Goal: Task Accomplishment & Management: Complete application form

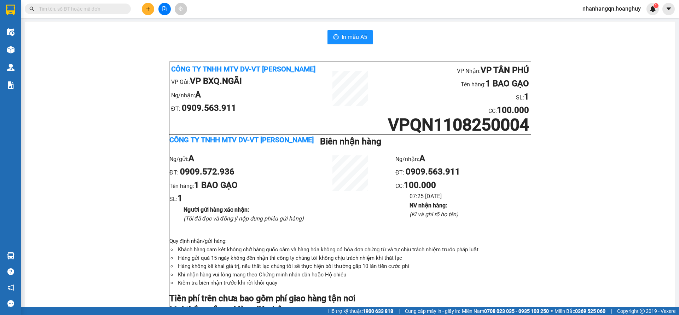
click at [85, 11] on input "text" at bounding box center [81, 9] width 84 height 8
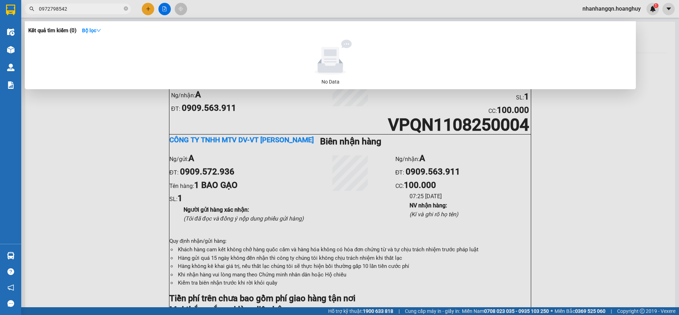
type input "0972798542"
click at [149, 11] on div at bounding box center [339, 157] width 679 height 315
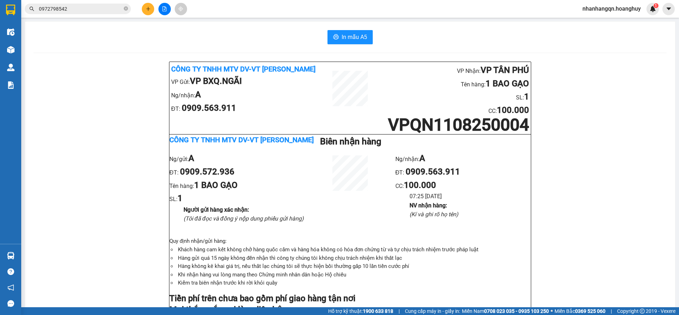
click at [149, 11] on button at bounding box center [148, 9] width 12 height 12
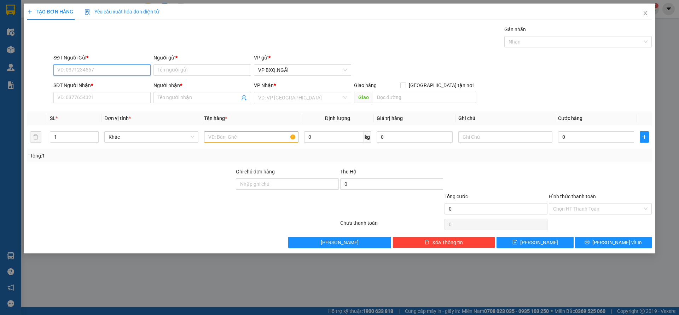
click at [102, 70] on input "SĐT Người Gửi *" at bounding box center [101, 69] width 97 height 11
type input "0972798542"
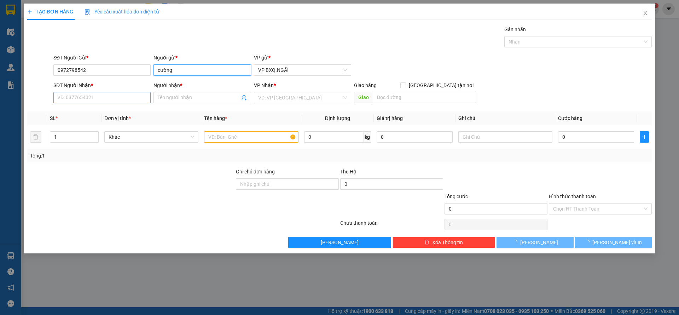
type input "cường"
click at [79, 97] on input "SĐT Người Nhận *" at bounding box center [101, 97] width 97 height 11
type input "0985998824"
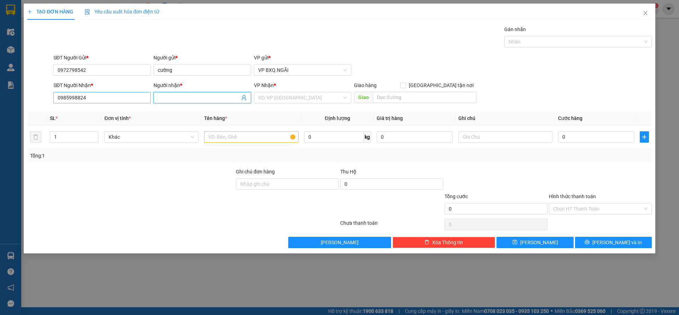
type input "A"
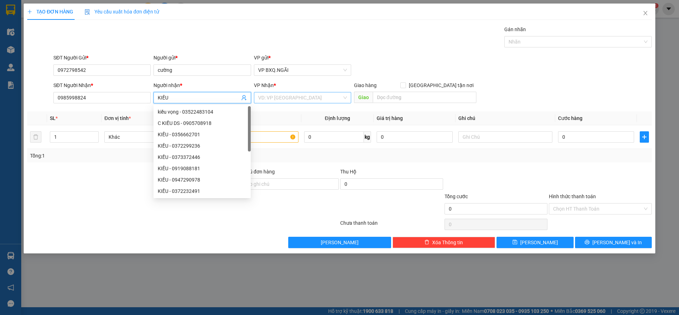
type input "KIỀU"
click at [295, 96] on input "search" at bounding box center [300, 97] width 84 height 11
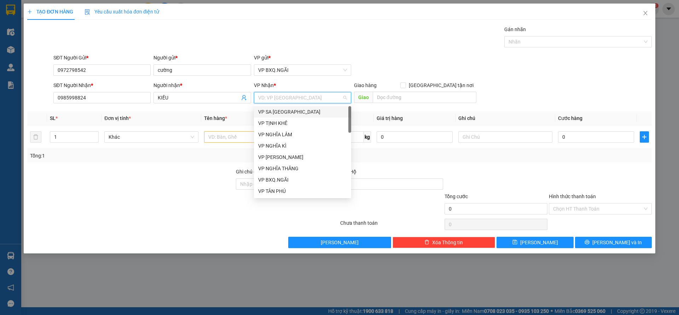
type input "D"
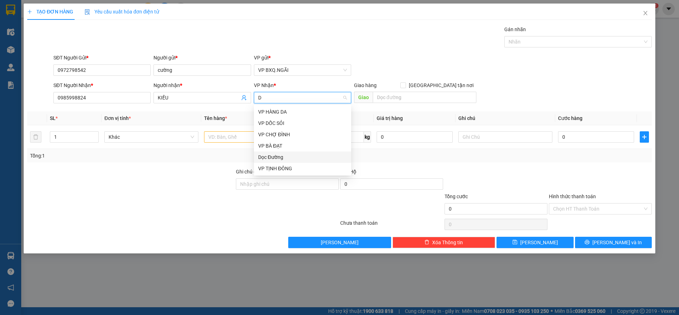
click at [280, 161] on div "Dọc Đường" at bounding box center [302, 157] width 89 height 8
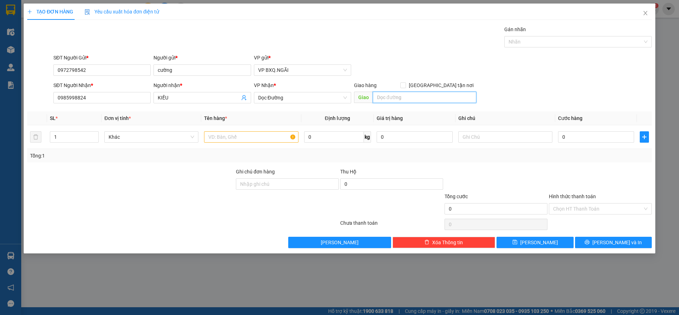
click at [388, 100] on input "text" at bounding box center [425, 97] width 104 height 11
type input "BÌNH THUẬN"
click at [241, 138] on input "text" at bounding box center [251, 136] width 94 height 11
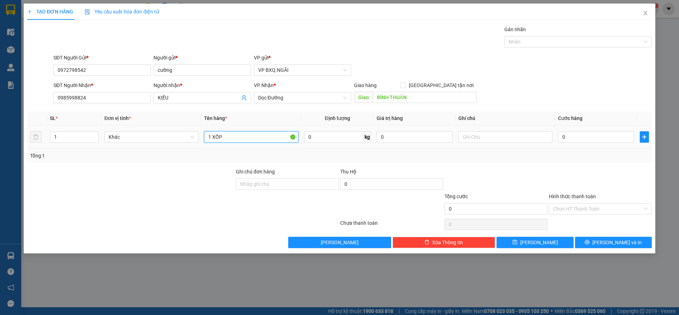
type input "1 XỐP"
type input "1"
type input "10"
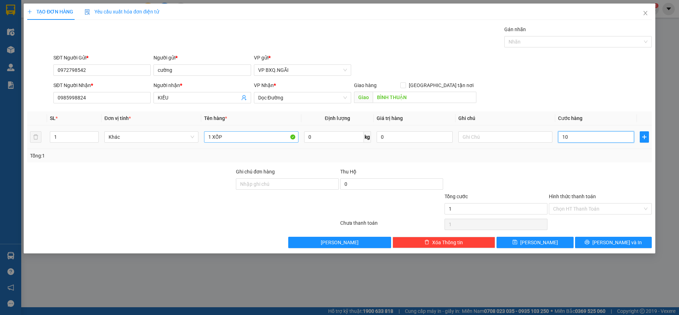
type input "10"
type input "100"
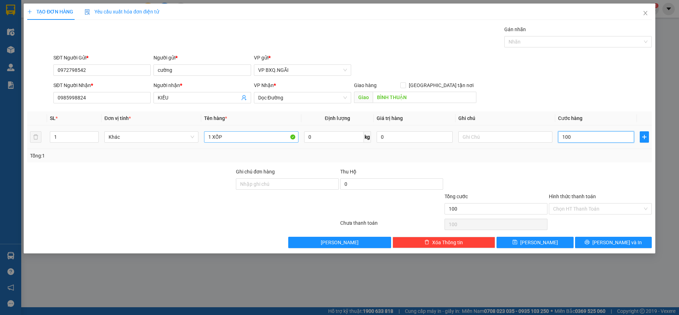
type input "1.000"
type input "10.000"
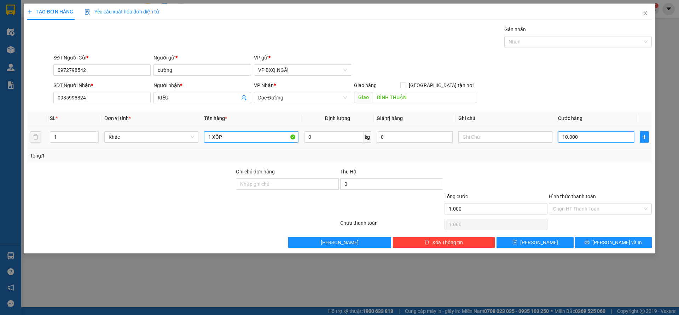
type input "10.000"
type input "100.000"
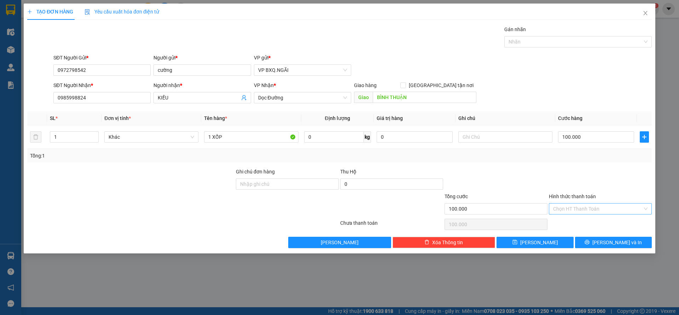
click at [574, 208] on input "Hình thức thanh toán" at bounding box center [598, 208] width 90 height 11
click at [572, 216] on div "Transit Pickup Surcharge Ids Transit Deliver Surcharge Ids Transit Deliver Surc…" at bounding box center [339, 136] width 625 height 223
click at [584, 209] on input "Hình thức thanh toán" at bounding box center [598, 208] width 90 height 11
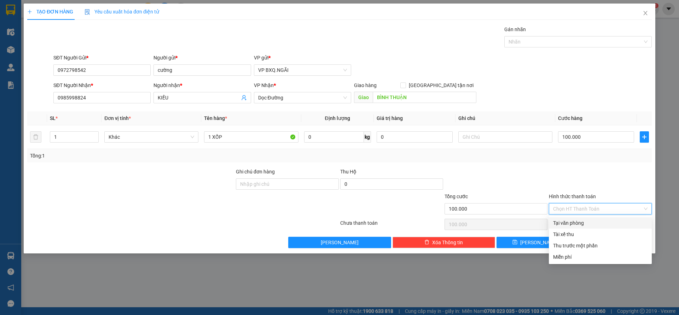
click at [580, 219] on div "Tại văn phòng" at bounding box center [600, 223] width 94 height 8
type input "0"
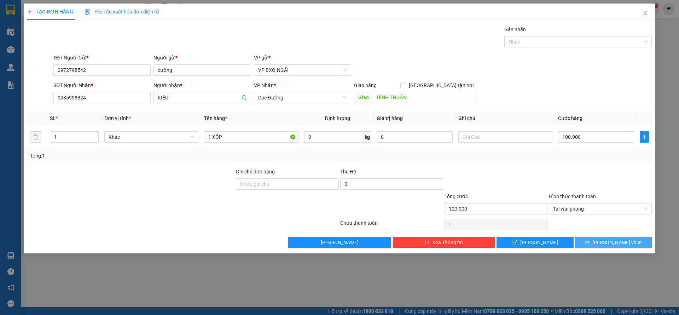
click at [620, 241] on span "[PERSON_NAME] và In" at bounding box center [618, 242] width 50 height 8
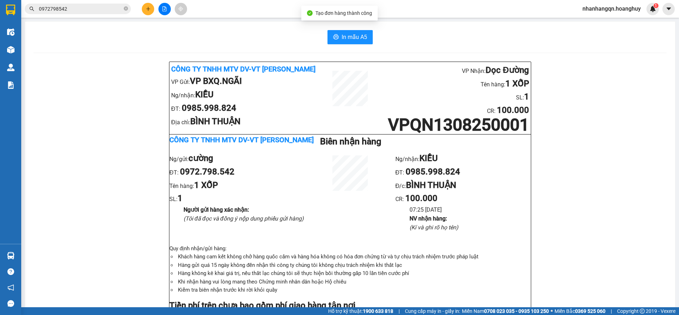
click at [352, 45] on div "In mẫu A5 Công ty TNHH MTV DV-VT Hoàng Huy VP Gửi: VP BXQ.NGÃI Ng/nhận: KIỀU ĐT…" at bounding box center [350, 319] width 650 height 594
click at [350, 40] on span "In mẫu A5" at bounding box center [354, 37] width 25 height 9
click at [164, 8] on icon "file-add" at bounding box center [164, 8] width 5 height 5
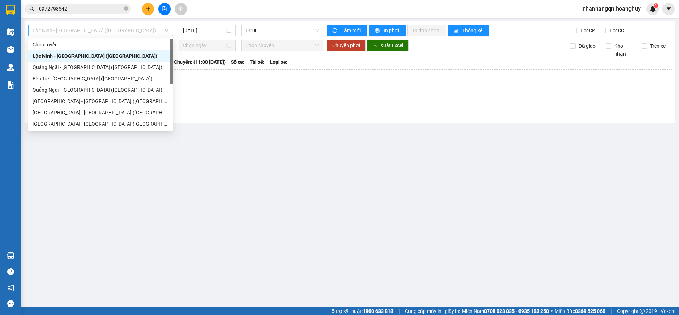
click at [106, 28] on span "Lộc Ninh - [GEOGRAPHIC_DATA] ([GEOGRAPHIC_DATA])" at bounding box center [101, 30] width 136 height 11
click at [67, 100] on div "[GEOGRAPHIC_DATA] - [GEOGRAPHIC_DATA] ([GEOGRAPHIC_DATA])" at bounding box center [101, 101] width 136 height 8
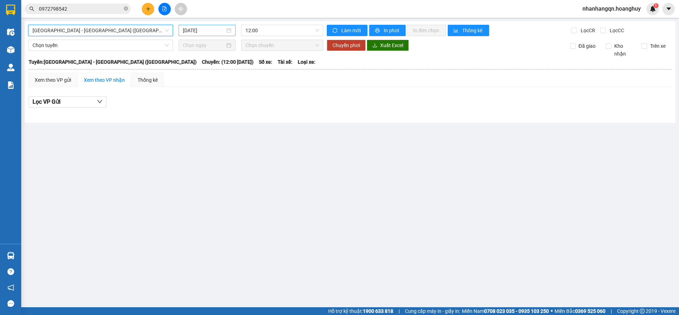
click at [205, 30] on input "[DATE]" at bounding box center [204, 31] width 42 height 8
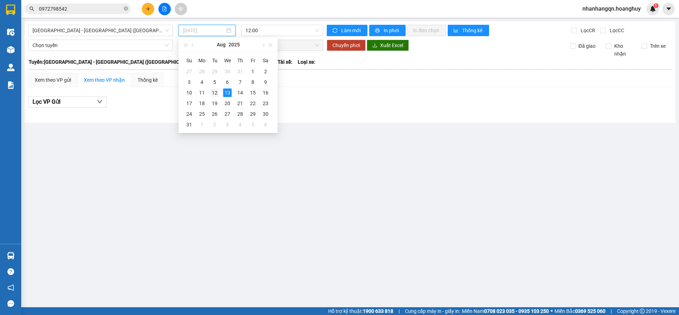
click at [214, 97] on td "12" at bounding box center [214, 92] width 13 height 11
type input "[DATE]"
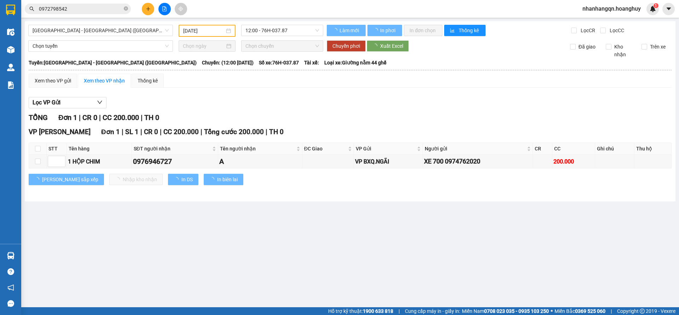
click at [295, 24] on div "[GEOGRAPHIC_DATA] - [GEOGRAPHIC_DATA] ([GEOGRAPHIC_DATA]) [DATE] 12:00 - 76H-03…" at bounding box center [350, 111] width 651 height 180
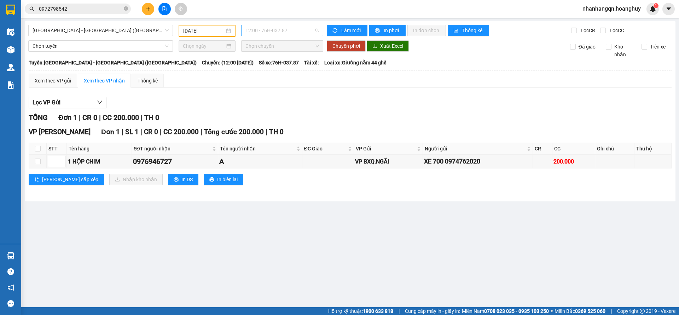
click at [293, 33] on span "12:00 - 76H-037.87" at bounding box center [283, 30] width 74 height 11
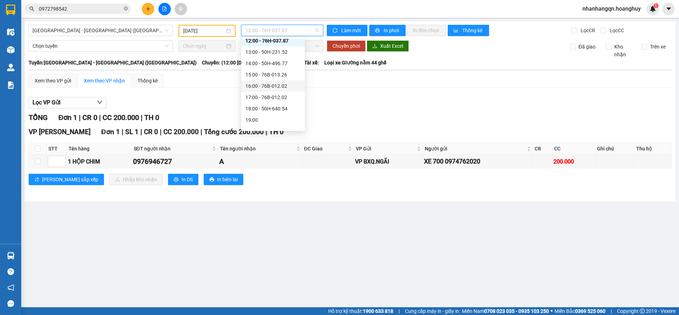
scroll to position [23, 0]
click at [278, 105] on div "18:00 - 50H-640.54" at bounding box center [273, 101] width 55 height 8
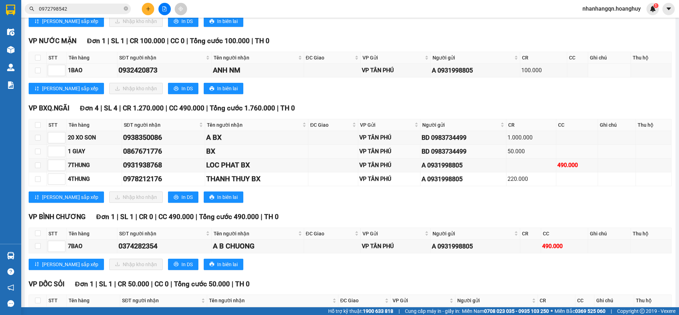
scroll to position [318, 0]
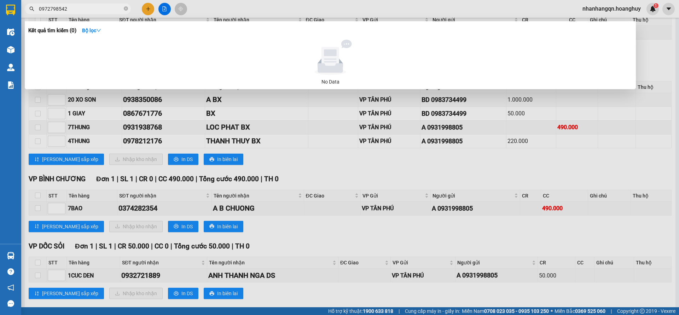
click at [92, 6] on input "0972798542" at bounding box center [81, 9] width 84 height 8
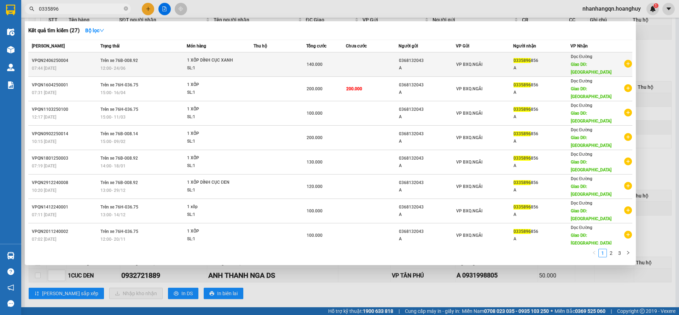
type input "0335896"
click at [519, 67] on div "A" at bounding box center [542, 67] width 57 height 7
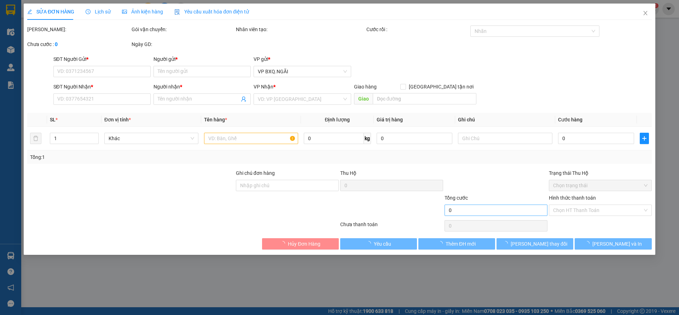
type input "0368132043"
type input "A"
type input "0335896856"
type input "A"
type input "[GEOGRAPHIC_DATA]"
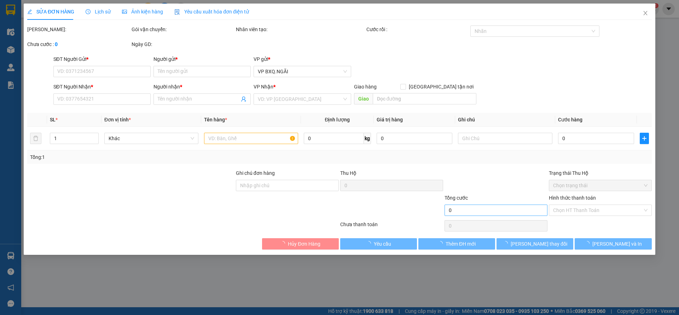
type input "140.000"
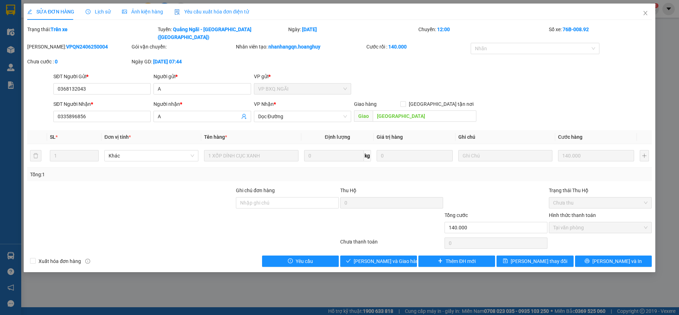
click at [405, 246] on div "Total Paid Fee 140.000 Total UnPaid Fee 0 Cash Collection Total Fee Trạng thái:…" at bounding box center [339, 145] width 625 height 241
click at [404, 255] on button "[PERSON_NAME] và Giao hàng" at bounding box center [378, 260] width 77 height 11
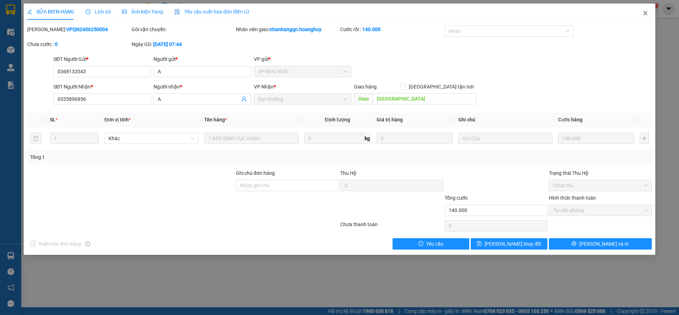
click at [643, 15] on icon "close" at bounding box center [646, 13] width 6 height 6
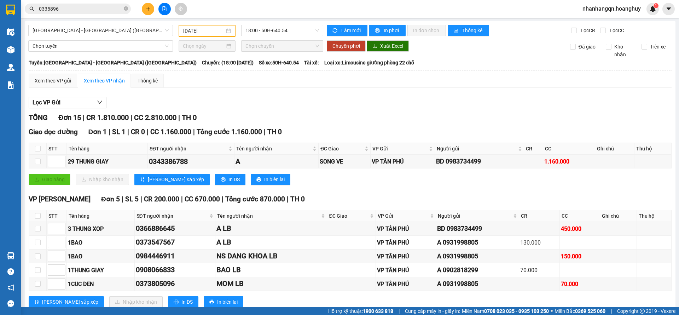
click at [100, 10] on input "0335896" at bounding box center [81, 9] width 84 height 8
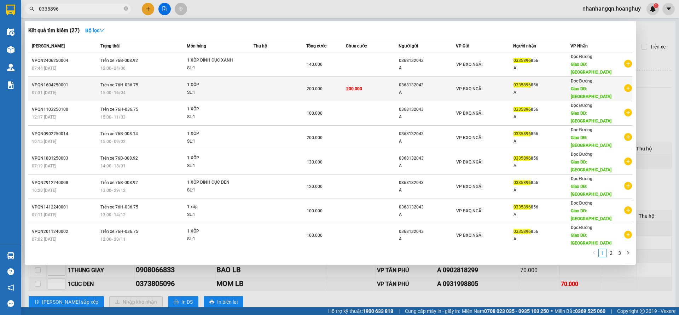
click at [464, 82] on td "VP BXQ.NGÃI" at bounding box center [484, 89] width 57 height 24
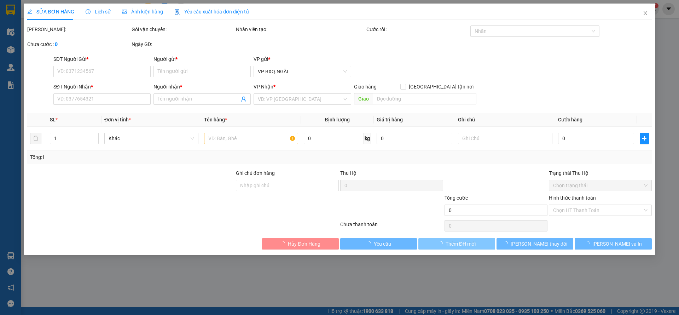
type input "0368132043"
type input "A"
type input "0335896856"
type input "A"
type input "[GEOGRAPHIC_DATA]"
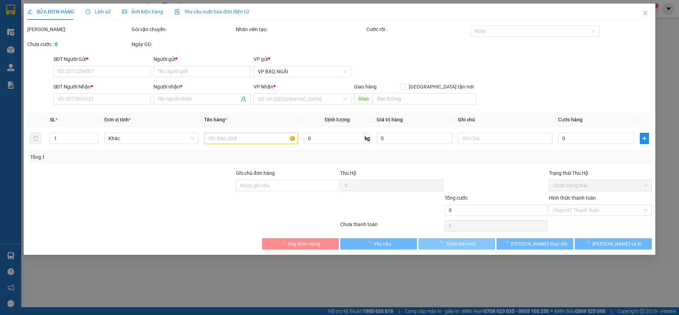
type input "200.000"
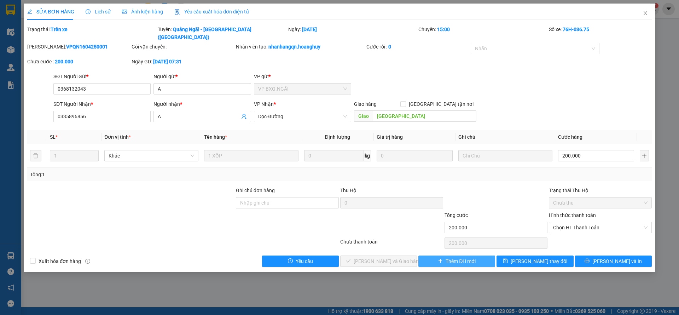
click at [468, 257] on span "Thêm ĐH mới" at bounding box center [461, 261] width 30 height 8
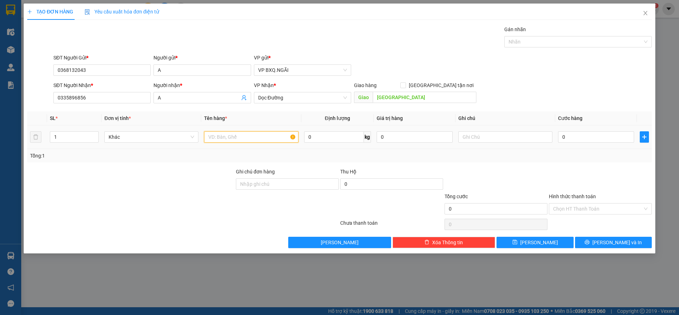
click at [239, 139] on input "text" at bounding box center [251, 136] width 94 height 11
type input "1 XỐP"
type input "2"
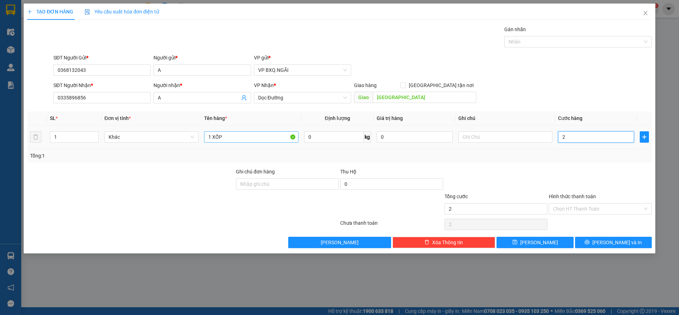
type input "20"
type input "200"
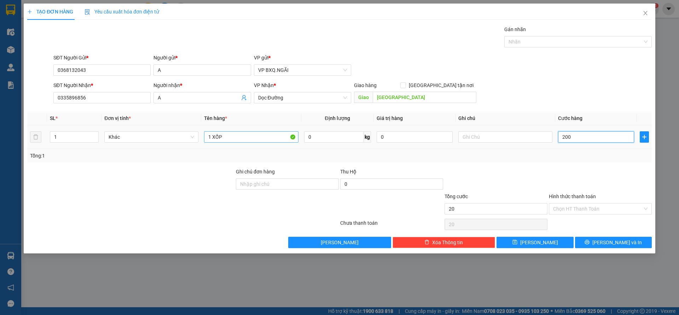
type input "200"
type input "2.000"
type input "20.000"
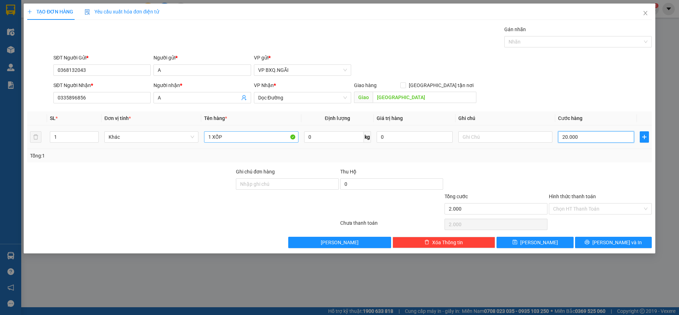
type input "20.000"
type input "200.000"
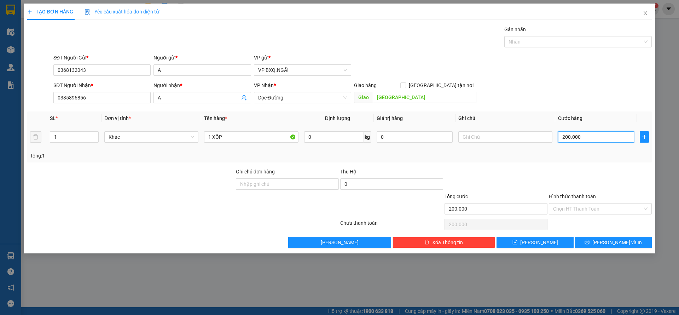
drag, startPoint x: 563, startPoint y: 138, endPoint x: 568, endPoint y: 138, distance: 4.2
click at [568, 138] on input "200.000" at bounding box center [596, 136] width 76 height 11
click at [572, 138] on input "200.000" at bounding box center [596, 136] width 76 height 11
type input "1"
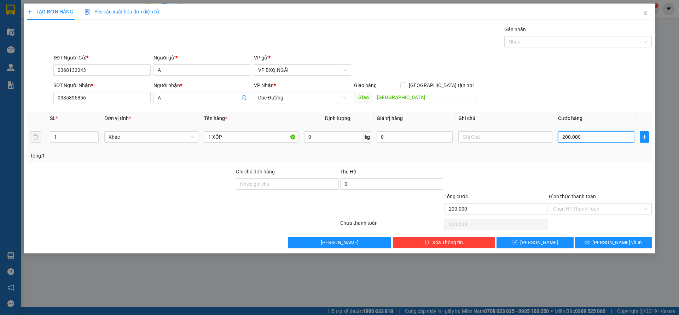
type input "1"
type input "17"
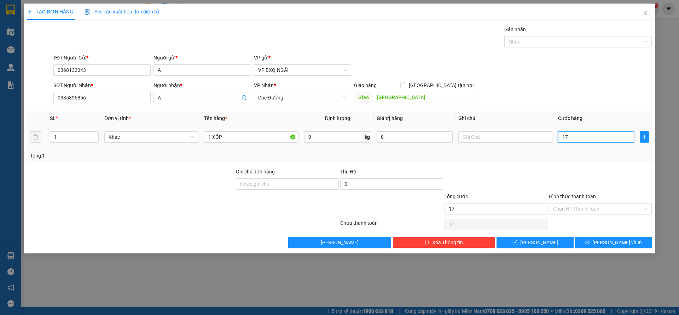
type input "170"
type input "1.700"
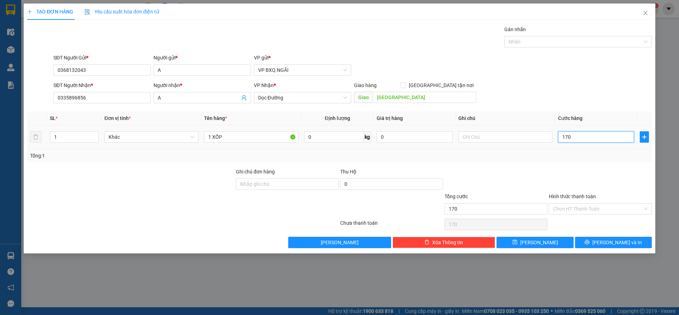
type input "1.700"
type input "17.000"
type input "170.000"
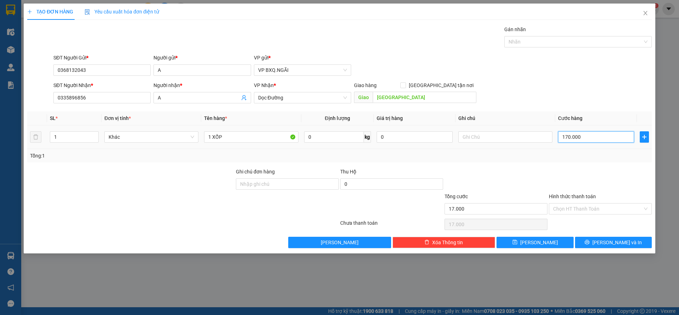
type input "170.000"
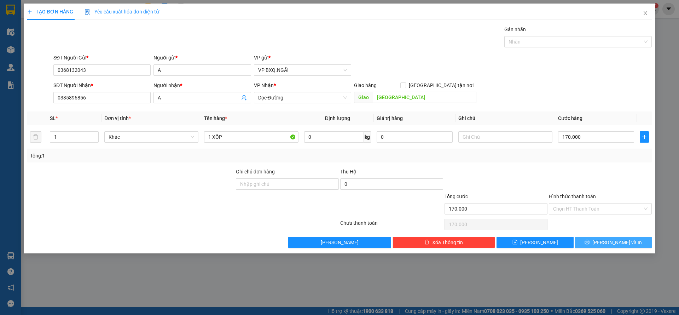
click at [599, 246] on button "[PERSON_NAME] và In" at bounding box center [613, 242] width 77 height 11
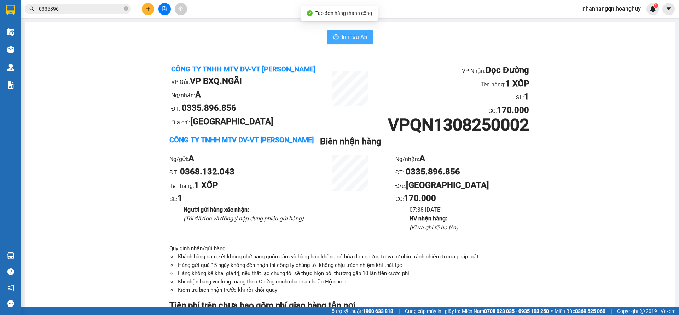
click at [349, 33] on span "In mẫu A5" at bounding box center [354, 37] width 25 height 9
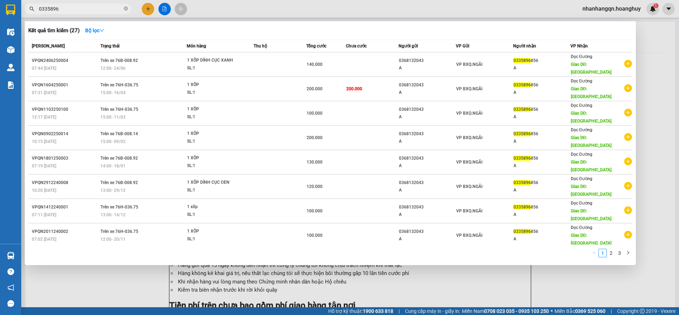
click at [72, 13] on span "0335896" at bounding box center [78, 9] width 106 height 11
click at [71, 13] on span "0335896" at bounding box center [78, 9] width 106 height 11
click at [70, 7] on input "0335896" at bounding box center [81, 9] width 84 height 8
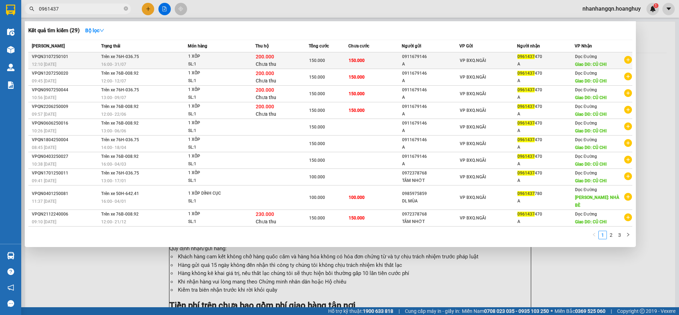
type input "0961437"
click at [470, 67] on td "VP BXQ.NGÃI" at bounding box center [489, 60] width 58 height 17
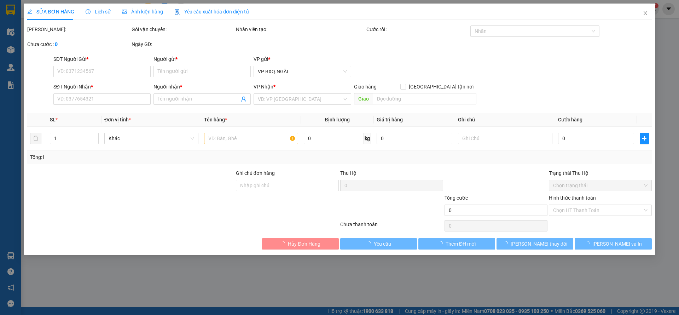
type input "0911679146"
type input "A"
type input "0961437470"
type input "A"
type input "CỦ CHI"
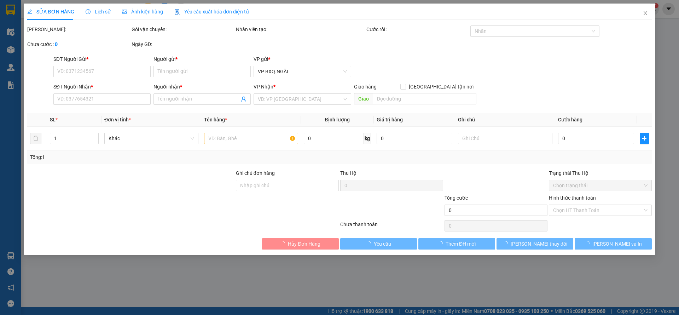
type input "200.000"
type input "150.000"
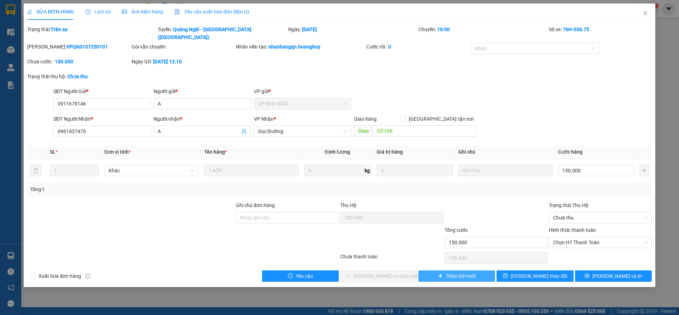
click at [468, 272] on span "Thêm ĐH mới" at bounding box center [461, 276] width 30 height 8
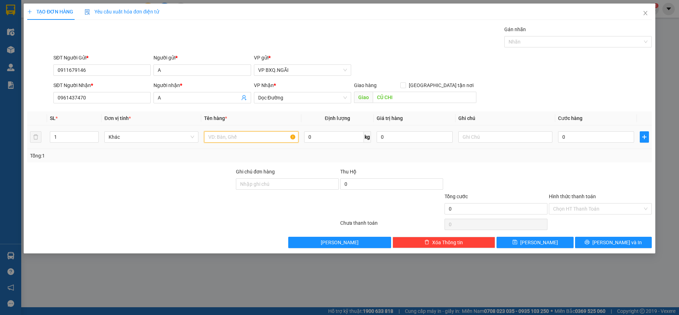
click at [236, 137] on input "text" at bounding box center [251, 136] width 94 height 11
type input "1 XỐP"
type input "1"
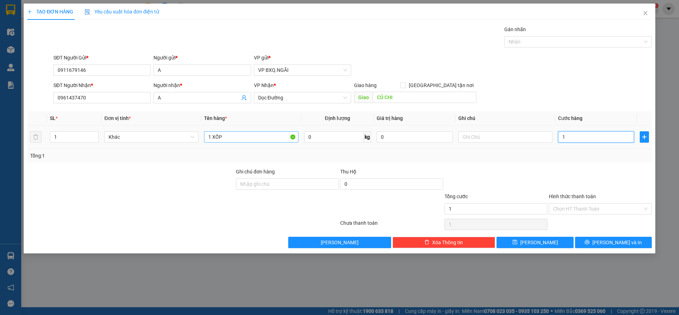
type input "15"
type input "150"
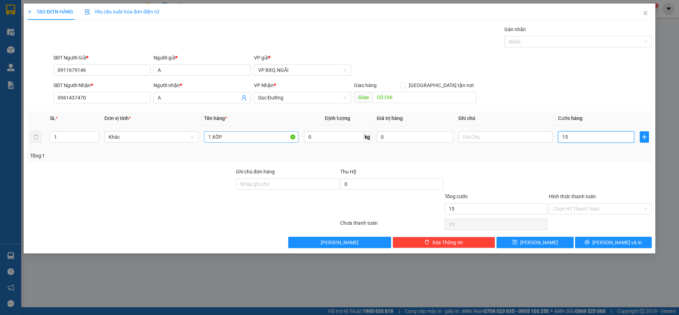
type input "150"
type input "1.500"
type input "15.000"
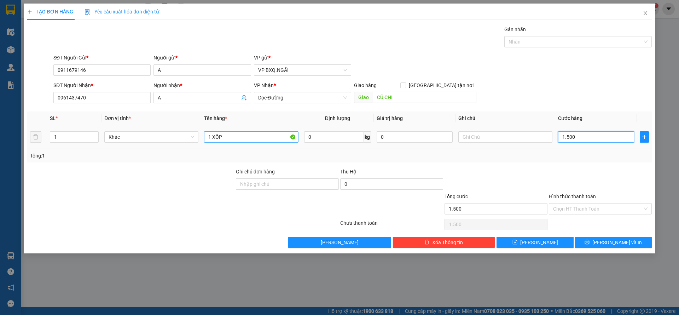
type input "15.000"
type input "150.000"
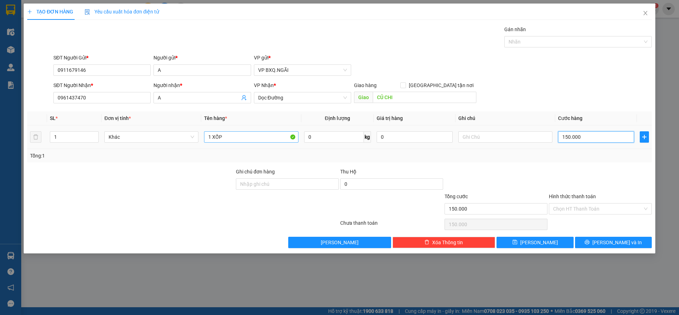
type input "150.000"
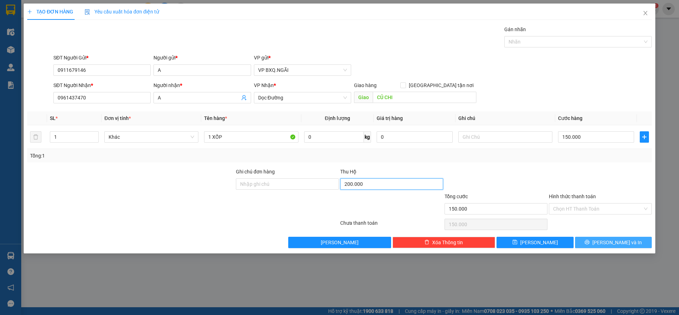
type input "200.000"
click at [630, 241] on button "[PERSON_NAME] và In" at bounding box center [613, 242] width 77 height 11
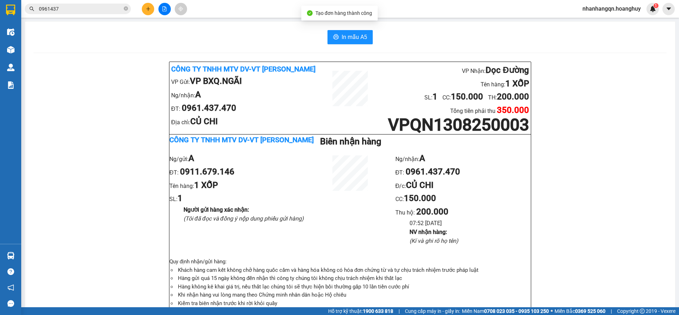
click at [342, 35] on span "In mẫu A5" at bounding box center [354, 37] width 25 height 9
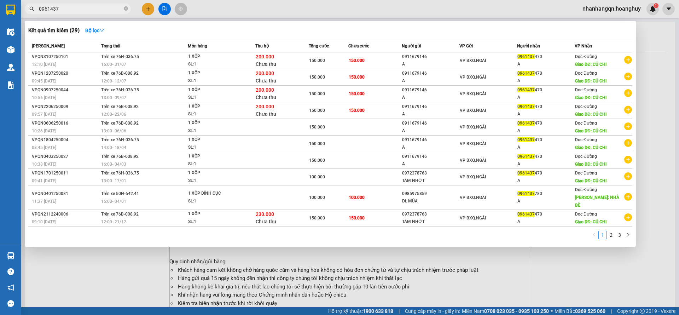
click at [71, 7] on input "0961437" at bounding box center [81, 9] width 84 height 8
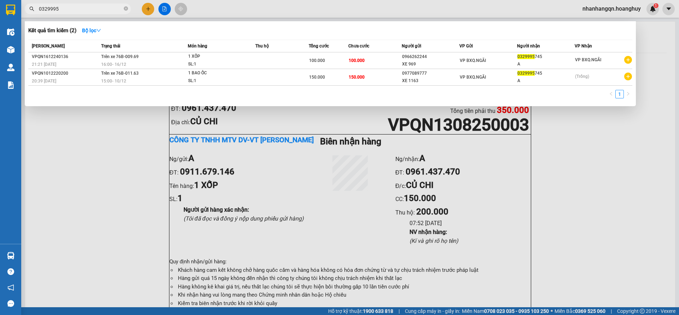
type input "0329995"
